Goal: Find specific page/section: Find specific page/section

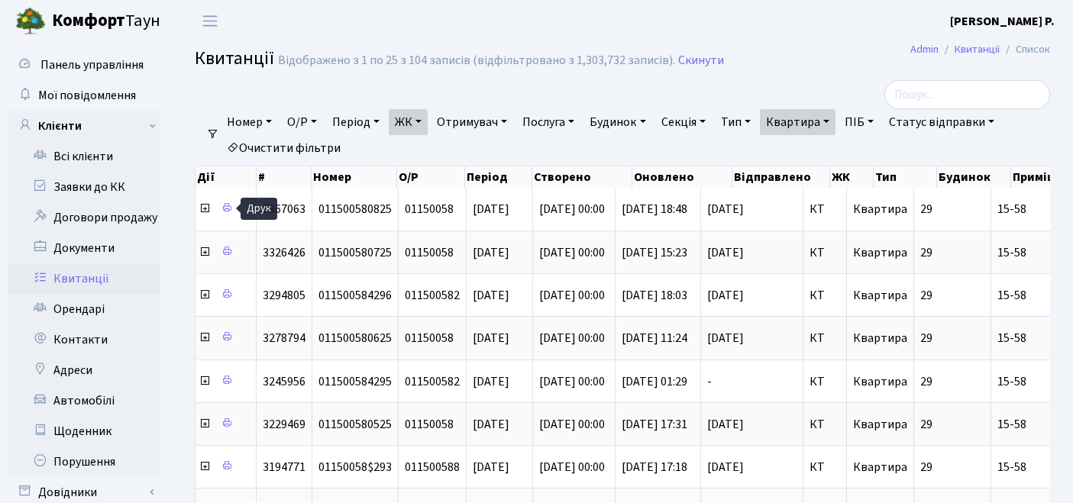
select select "271"
select select "25"
click at [308, 150] on link "Очистити фільтри" at bounding box center [284, 148] width 126 height 26
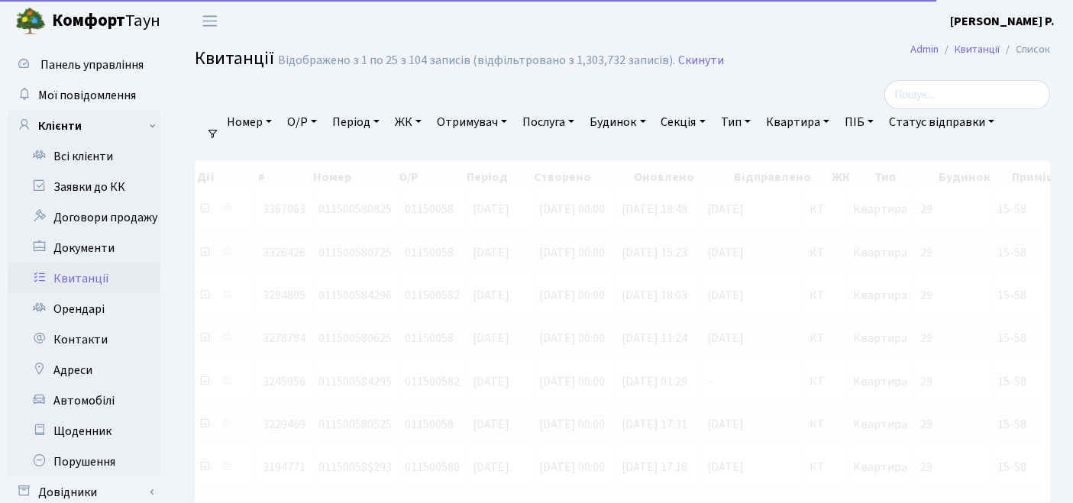
click at [414, 121] on link "ЖК" at bounding box center [408, 122] width 39 height 26
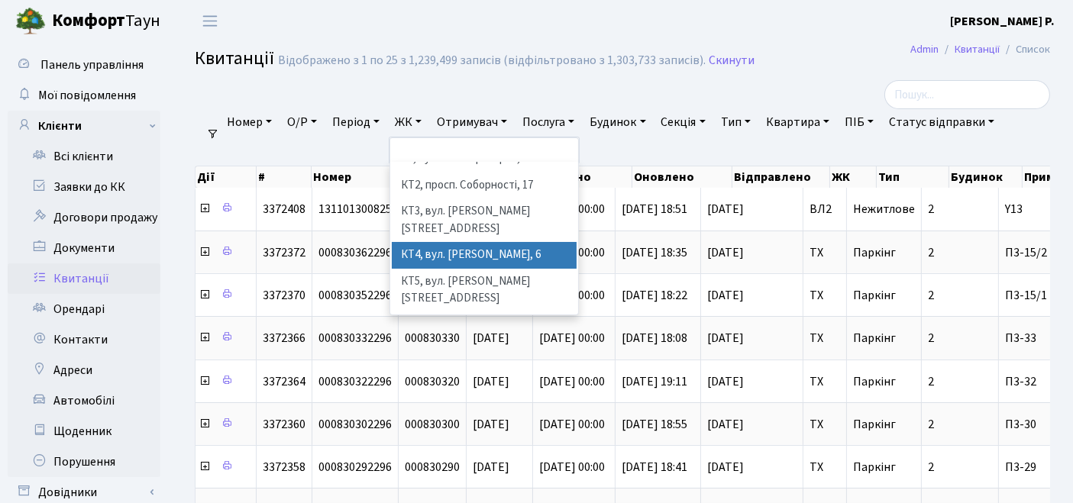
scroll to position [85, 0]
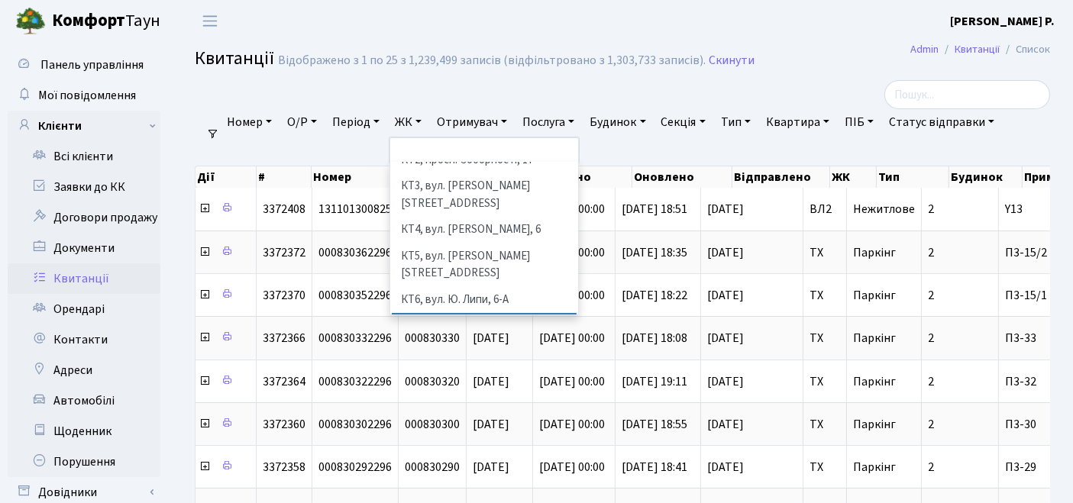
click at [447, 313] on li "КТ7, вул. [PERSON_NAME][STREET_ADDRESS]" at bounding box center [485, 335] width 186 height 44
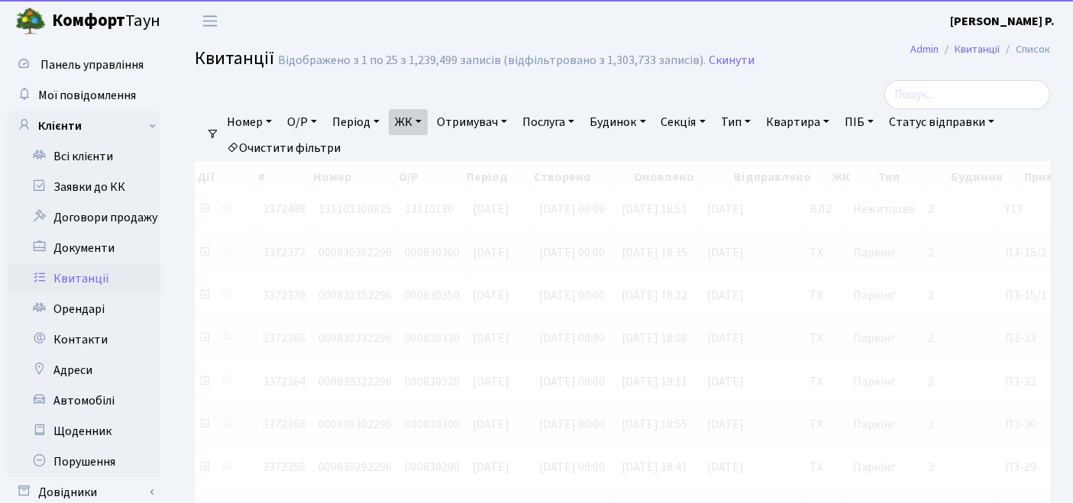
click at [825, 122] on link "Квартира" at bounding box center [798, 122] width 76 height 26
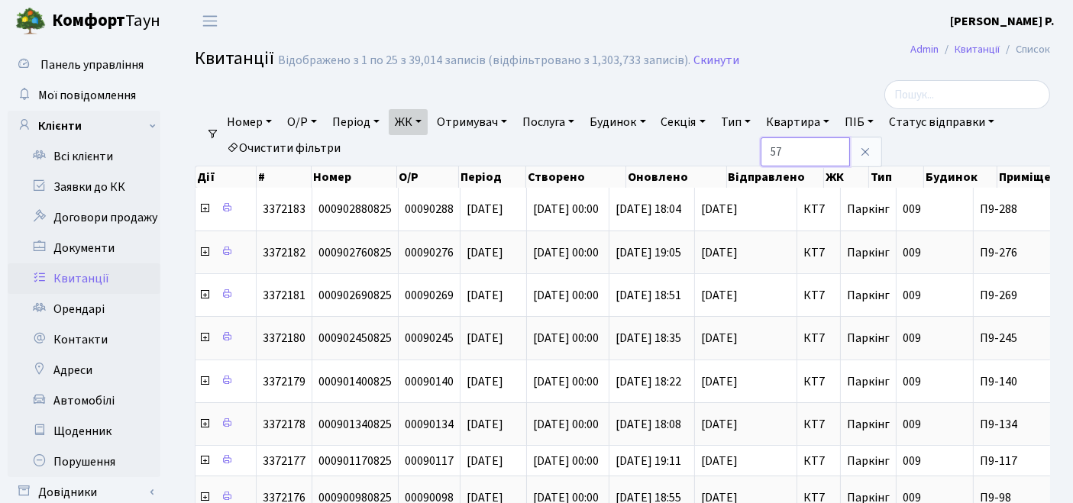
type input "57"
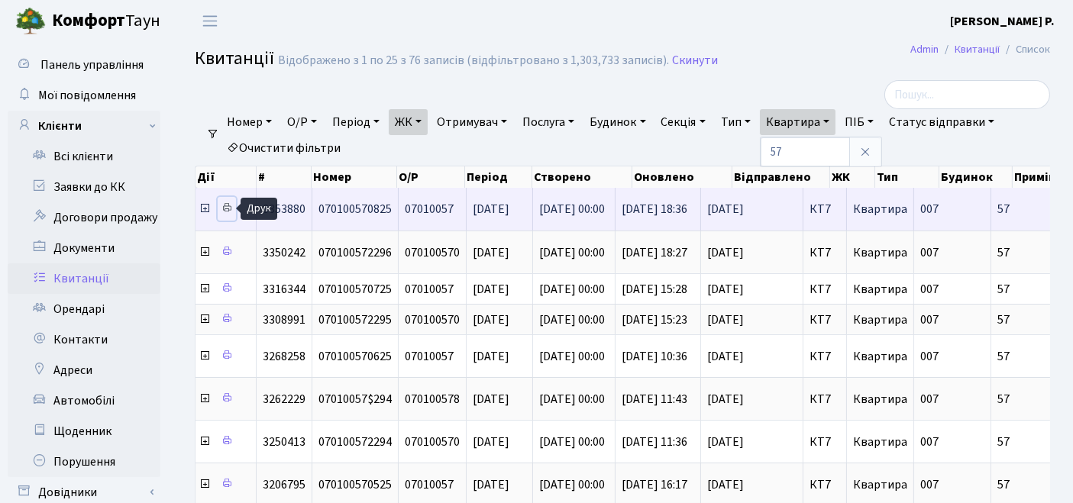
click at [229, 208] on icon at bounding box center [226, 207] width 11 height 11
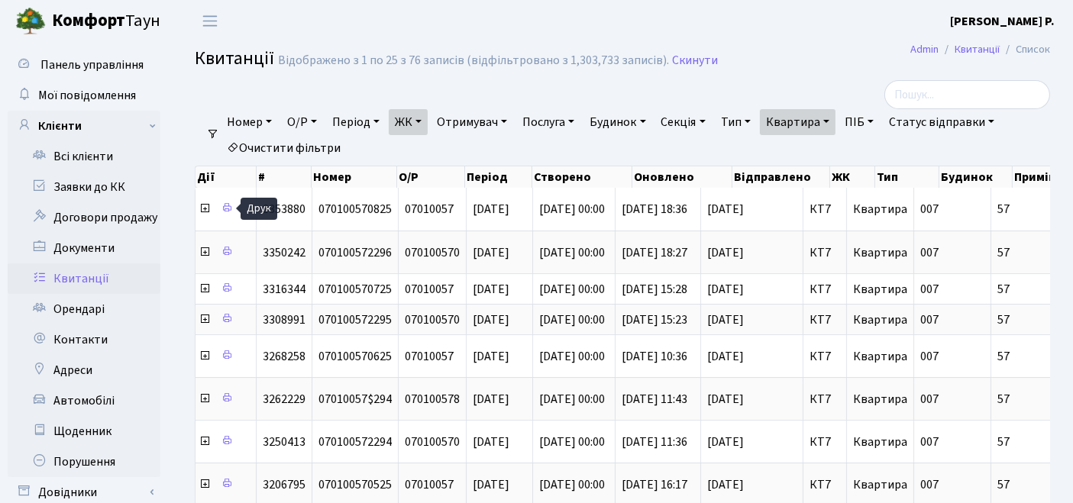
click at [301, 149] on link "Очистити фільтри" at bounding box center [284, 148] width 126 height 26
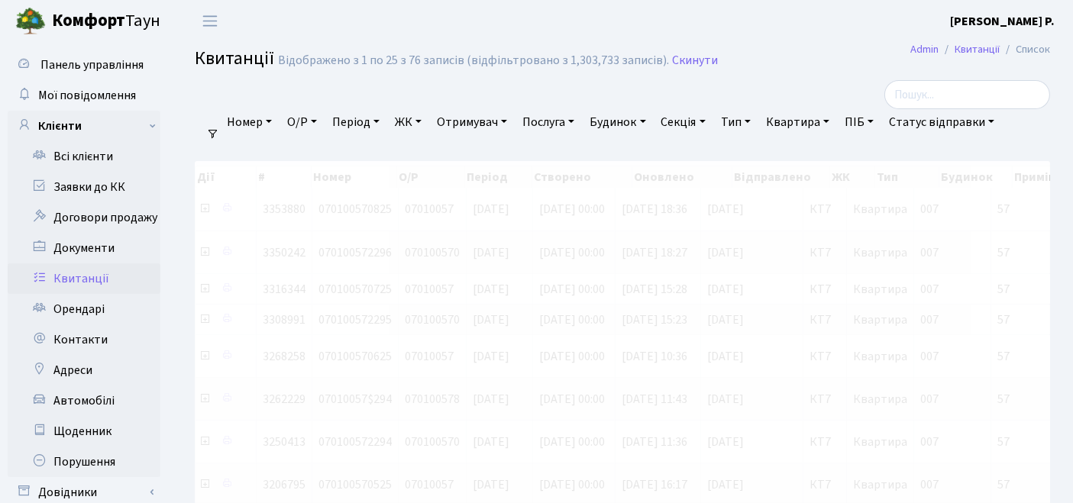
click at [401, 126] on link "ЖК" at bounding box center [408, 122] width 39 height 26
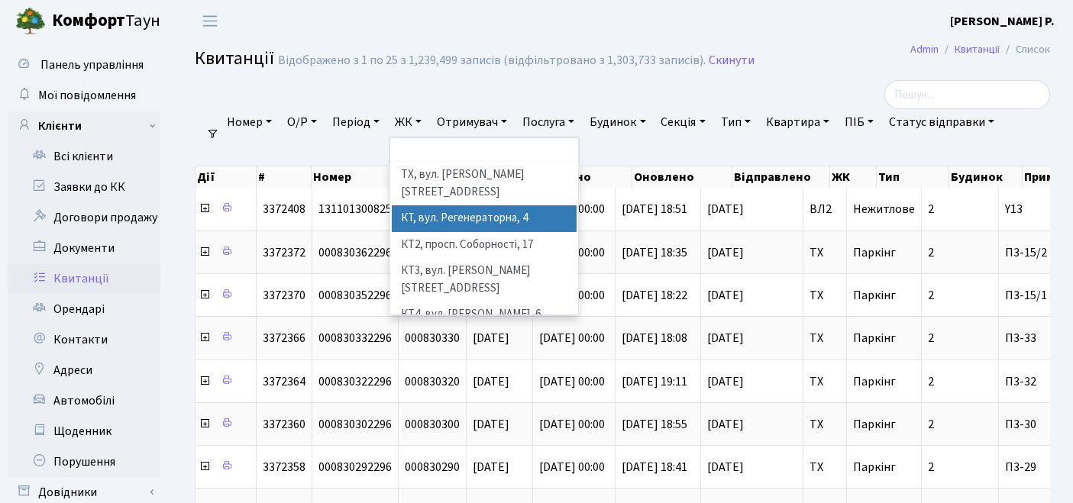
click at [423, 205] on li "КТ, вул. Регенераторна, 4" at bounding box center [485, 218] width 186 height 27
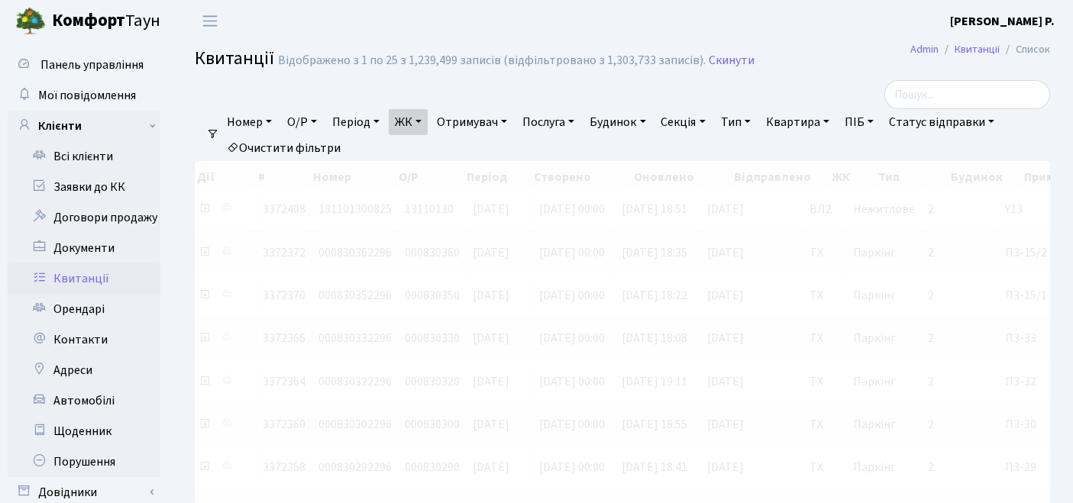
click at [835, 120] on link "Квартира" at bounding box center [798, 122] width 76 height 26
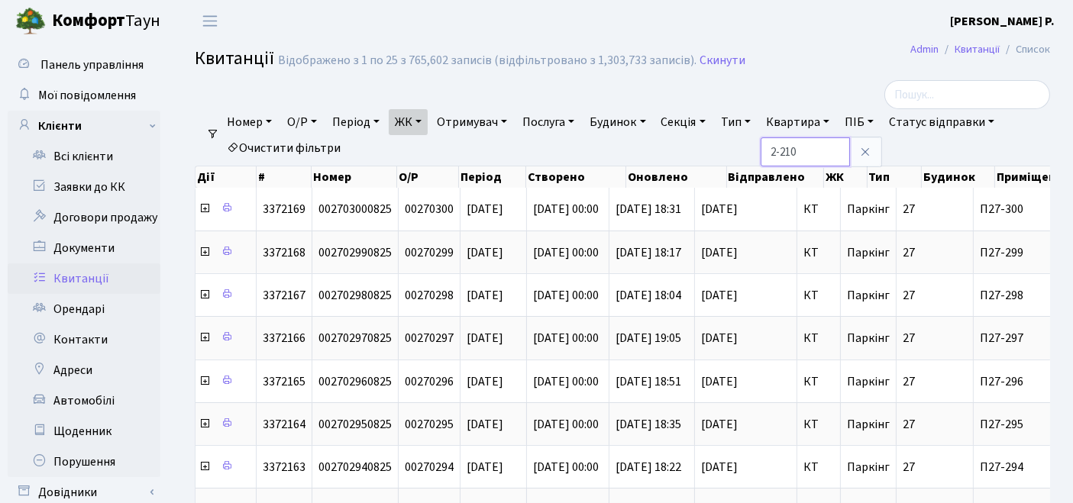
type input "2-210"
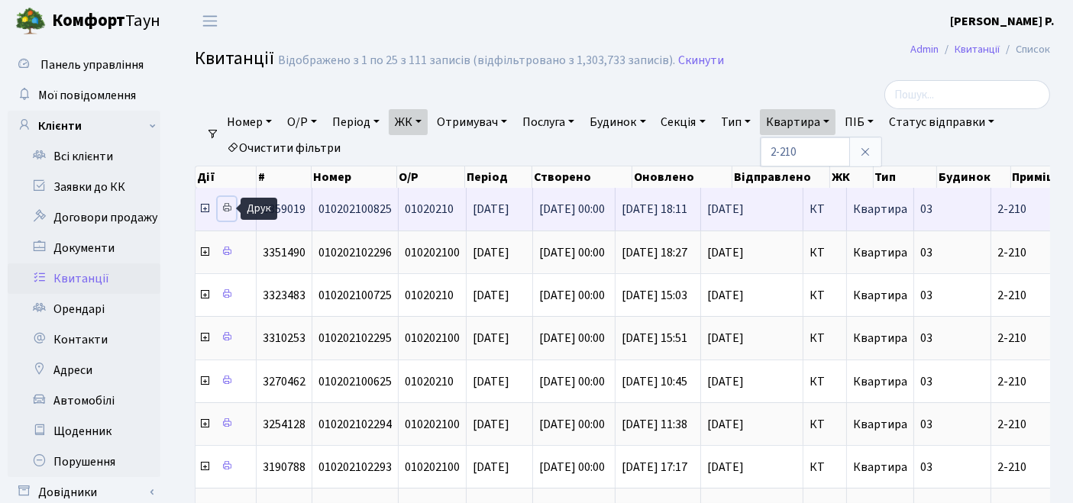
click at [223, 206] on icon at bounding box center [226, 207] width 11 height 11
